Goal: Transaction & Acquisition: Purchase product/service

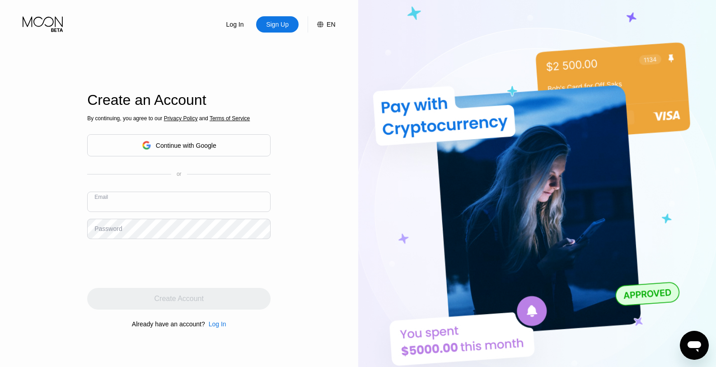
paste input "[EMAIL_ADDRESS][DOMAIN_NAME]"
type input "[EMAIL_ADDRESS][DOMAIN_NAME]"
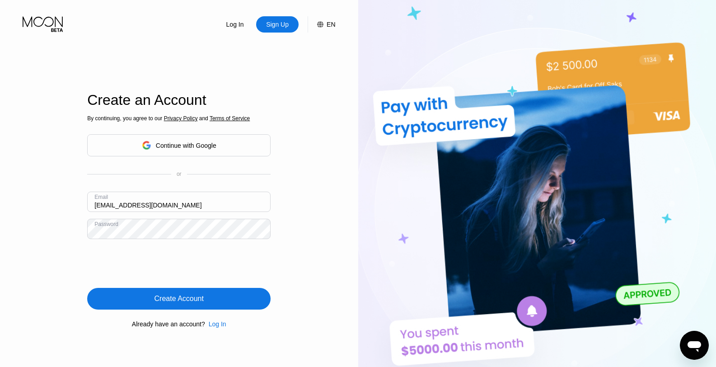
click at [148, 295] on div "Create Account" at bounding box center [178, 299] width 183 height 22
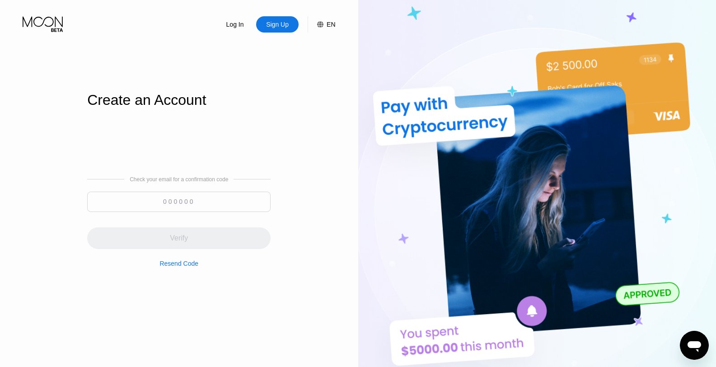
click at [159, 208] on input at bounding box center [178, 201] width 183 height 20
paste input "376062"
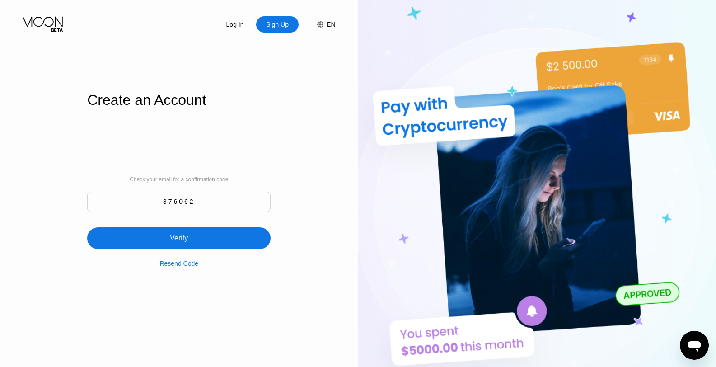
type input "376062"
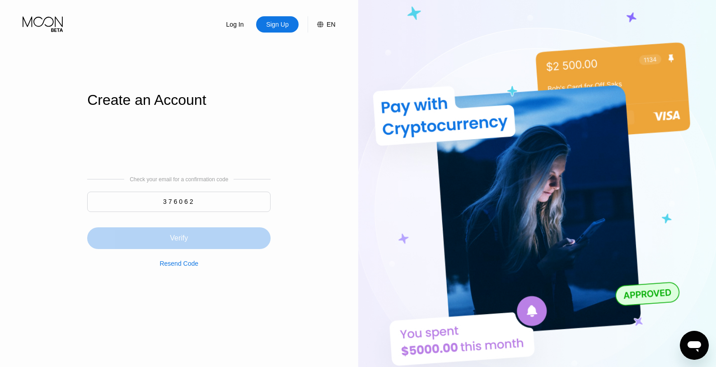
click at [190, 235] on div "Verify" at bounding box center [178, 238] width 183 height 22
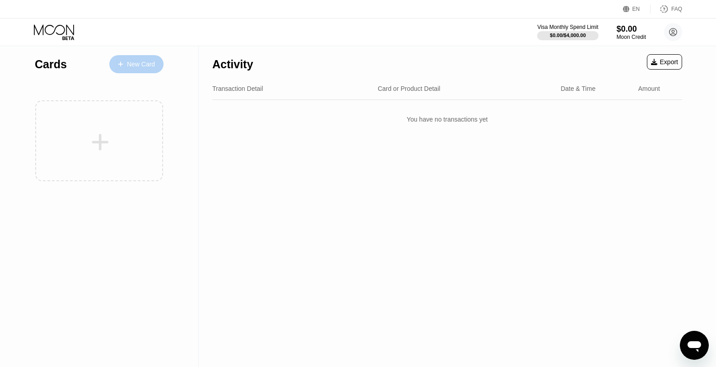
click at [147, 64] on div "New Card" at bounding box center [141, 64] width 28 height 8
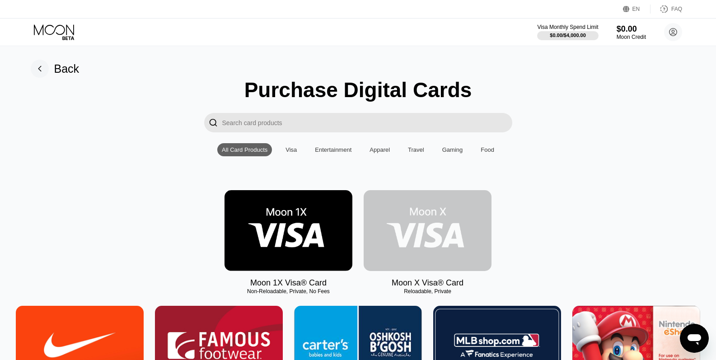
click at [469, 226] on img at bounding box center [427, 230] width 128 height 81
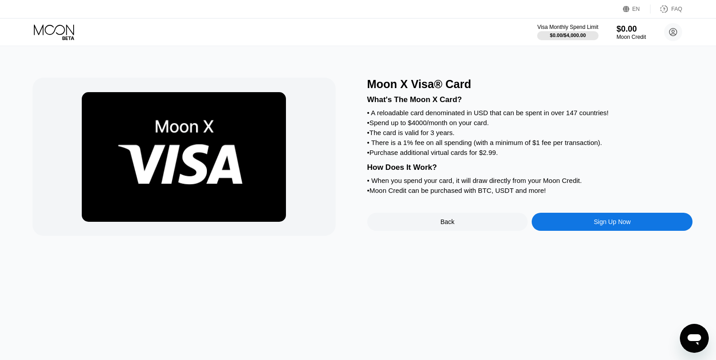
click at [475, 240] on div "Moon X Visa® Card What's The Moon X Card? • A reloadable card denominated in US…" at bounding box center [358, 203] width 722 height 314
click at [628, 231] on div "Sign Up Now" at bounding box center [611, 222] width 161 height 18
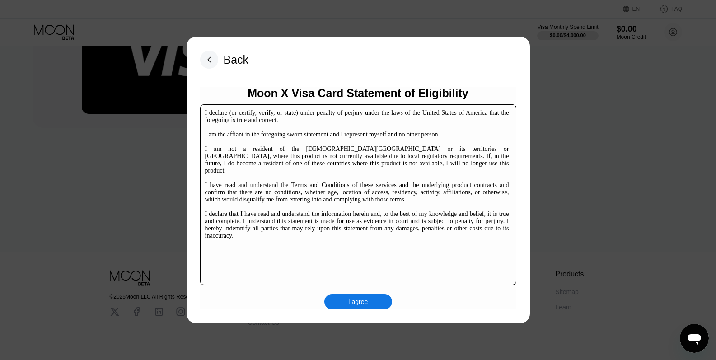
scroll to position [134, 0]
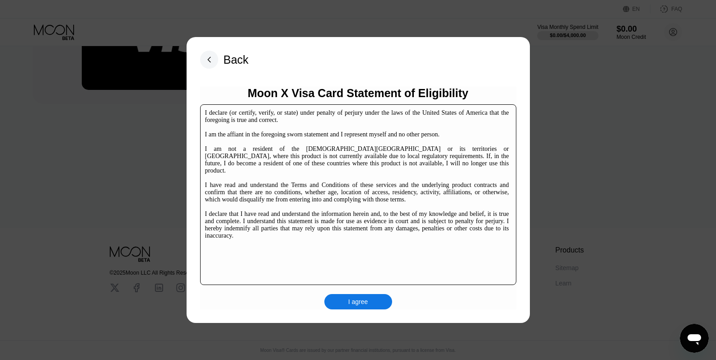
drag, startPoint x: 341, startPoint y: 293, endPoint x: 349, endPoint y: 302, distance: 11.8
click at [341, 297] on div "I agree" at bounding box center [358, 301] width 68 height 15
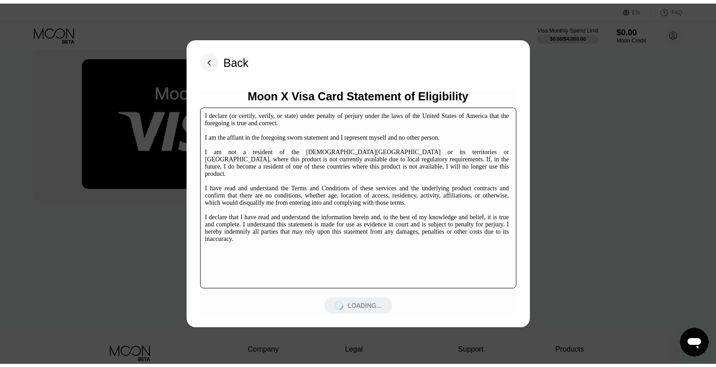
scroll to position [0, 0]
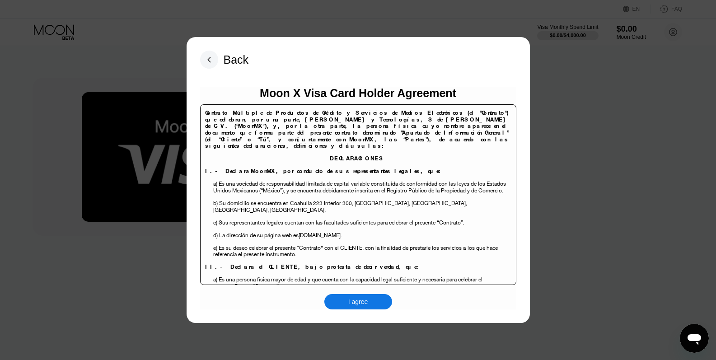
click at [380, 299] on div "I agree" at bounding box center [358, 301] width 68 height 15
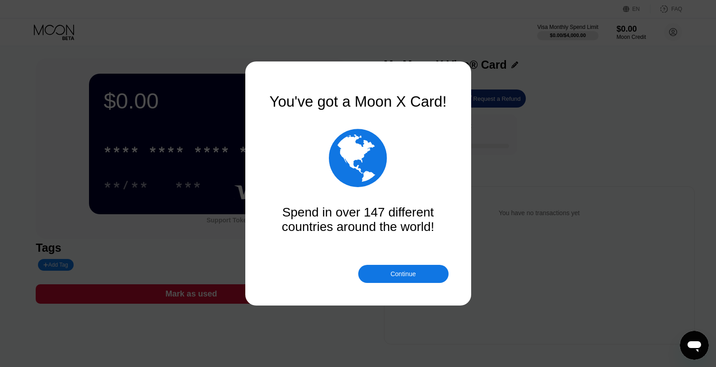
scroll to position [2, 0]
click at [401, 279] on div "Continue" at bounding box center [403, 274] width 90 height 18
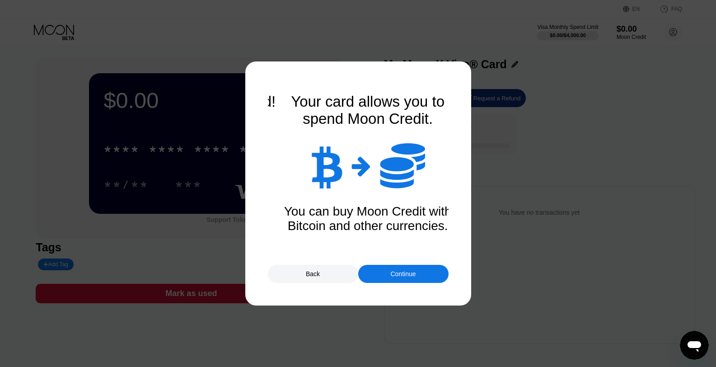
click at [405, 275] on div "Continue" at bounding box center [402, 273] width 25 height 7
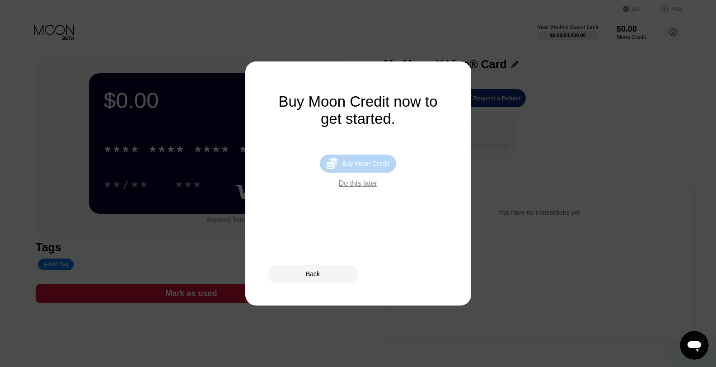
drag, startPoint x: 377, startPoint y: 163, endPoint x: 386, endPoint y: 163, distance: 9.5
click at [377, 163] on div "Buy Moon Credit" at bounding box center [365, 163] width 47 height 7
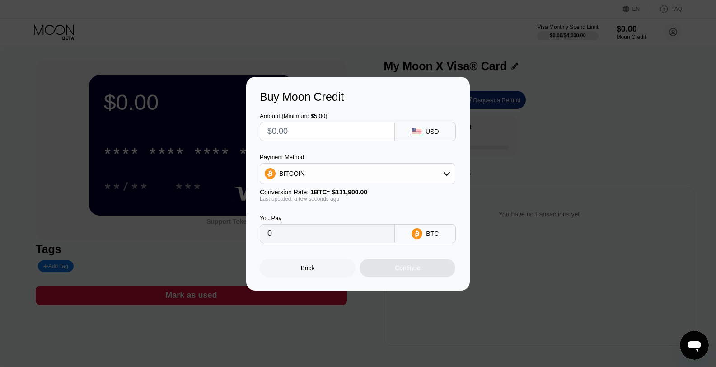
drag, startPoint x: 318, startPoint y: 100, endPoint x: 331, endPoint y: 115, distance: 20.2
click at [319, 105] on div "Buy Moon Credit Amount (Minimum: $5.00) USD Payment Method BITCOIN Conversion R…" at bounding box center [357, 184] width 223 height 214
click at [367, 170] on div "BITCOIN" at bounding box center [357, 173] width 195 height 18
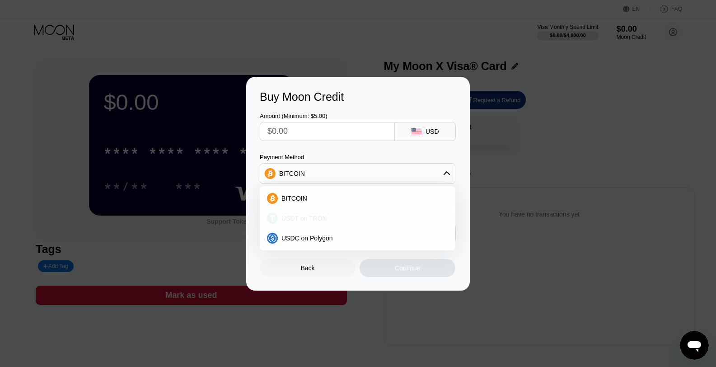
click at [330, 218] on div "USDT on TRON" at bounding box center [363, 217] width 170 height 7
type input "0.00"
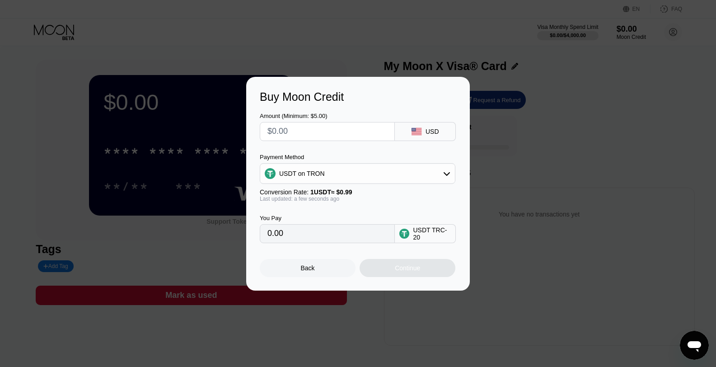
drag, startPoint x: 305, startPoint y: 126, endPoint x: 307, endPoint y: 130, distance: 4.9
click at [305, 127] on input "text" at bounding box center [327, 131] width 120 height 18
type input "$1"
type input "1.01"
type input "$154"
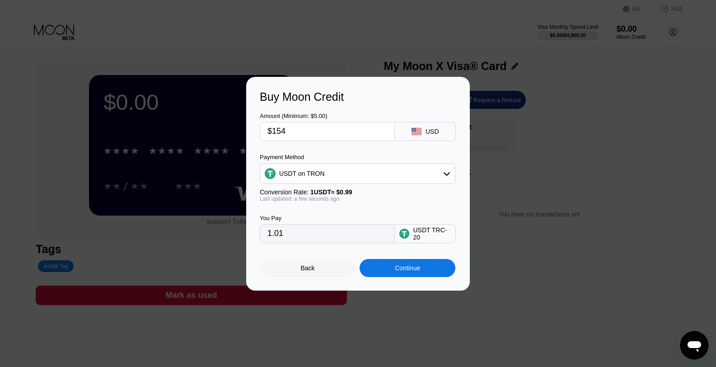
type input "155.56"
type input "$15"
type input "15.15"
type input "$15"
click at [427, 274] on div "Continue" at bounding box center [407, 268] width 96 height 18
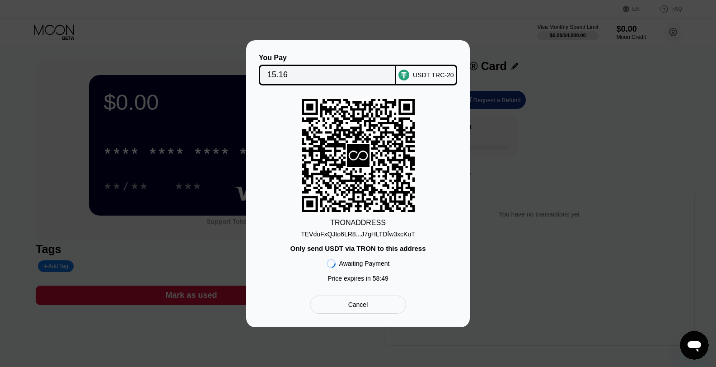
click at [363, 235] on div "TEVduFxQJto6LR8...J7gHLTDfw3xcKuT" at bounding box center [358, 233] width 114 height 7
click at [363, 236] on div "TEVduFxQJto6LR8...J7gHLTDfw3xcKuT" at bounding box center [358, 233] width 114 height 7
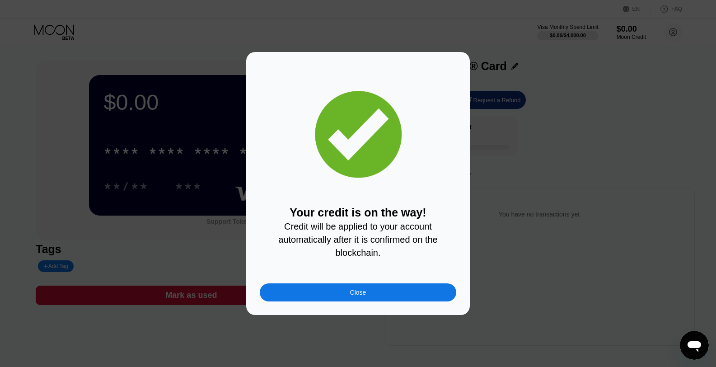
click at [348, 297] on div "Close" at bounding box center [358, 292] width 196 height 18
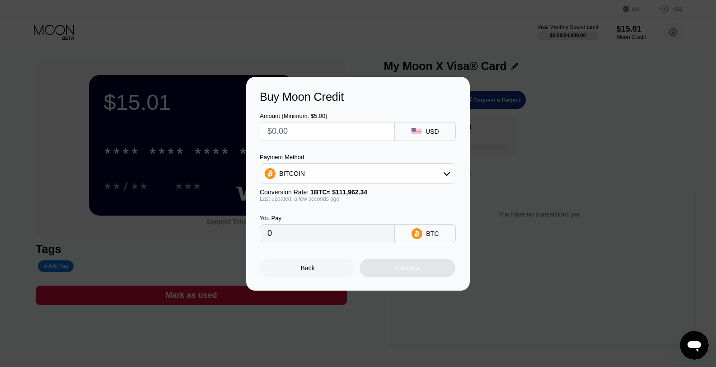
drag, startPoint x: 524, startPoint y: 112, endPoint x: 535, endPoint y: 113, distance: 10.9
click at [358, 112] on div "Buy Moon Credit Amount (Minimum: $5.00) USD Payment Method BITCOIN Conversion R…" at bounding box center [358, 184] width 716 height 214
click at [318, 267] on div "Back" at bounding box center [308, 268] width 96 height 18
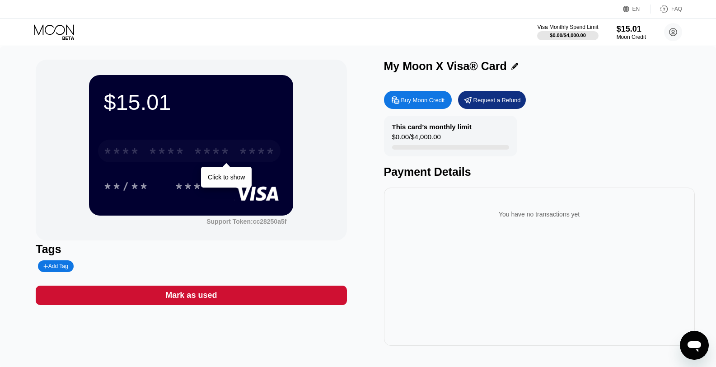
click at [195, 149] on div "* * * *" at bounding box center [212, 152] width 36 height 14
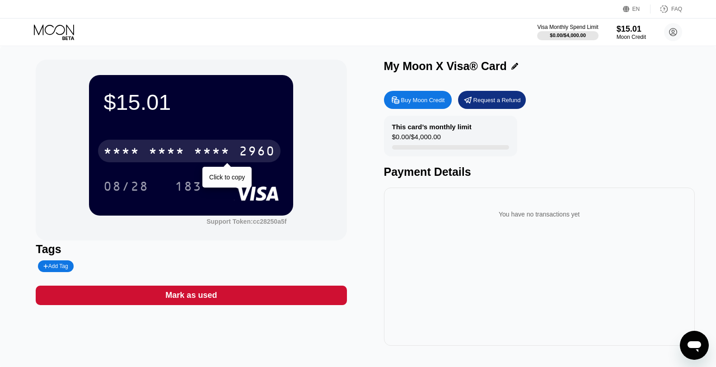
click at [225, 153] on div "* * * *" at bounding box center [212, 152] width 36 height 14
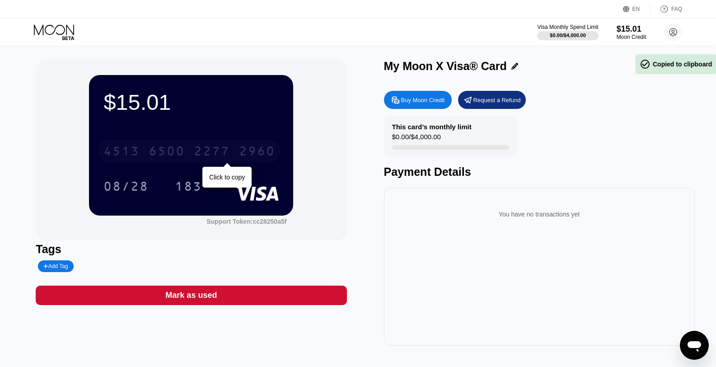
click at [225, 153] on div "2277" at bounding box center [212, 152] width 36 height 14
click at [224, 154] on div "* * * *" at bounding box center [212, 152] width 36 height 14
